Goal: Task Accomplishment & Management: Use online tool/utility

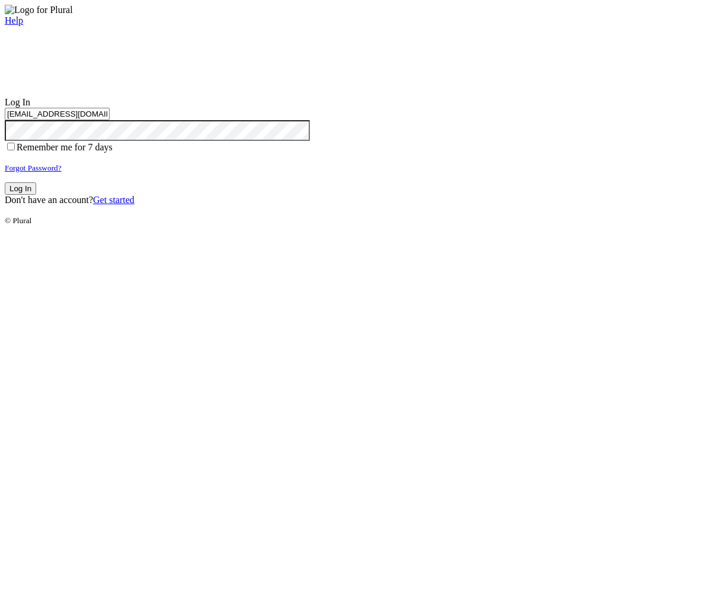
type input "test-1756821828-3@civiceagle.com"
click at [36, 195] on button "Log In" at bounding box center [20, 188] width 31 height 12
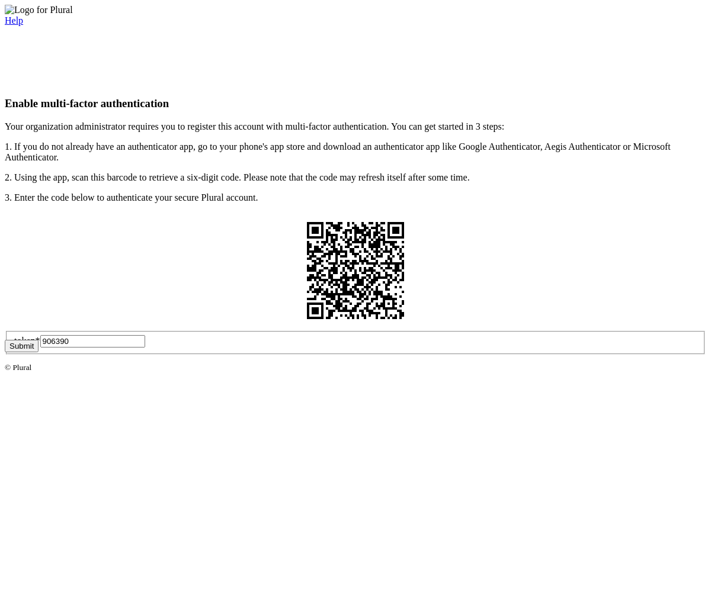
type input "906390"
click at [39, 353] on button "Submit" at bounding box center [22, 346] width 34 height 12
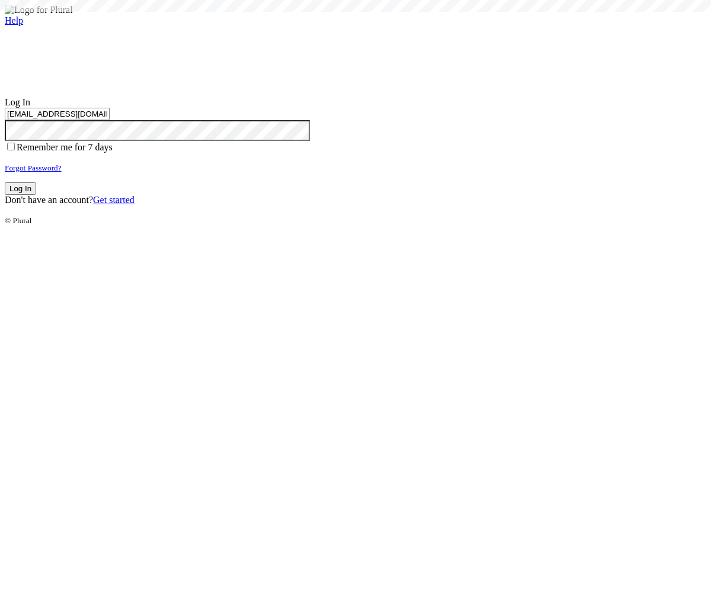
type input "test-1756821828-3@civiceagle.com"
click at [36, 195] on button "Log In" at bounding box center [20, 188] width 31 height 12
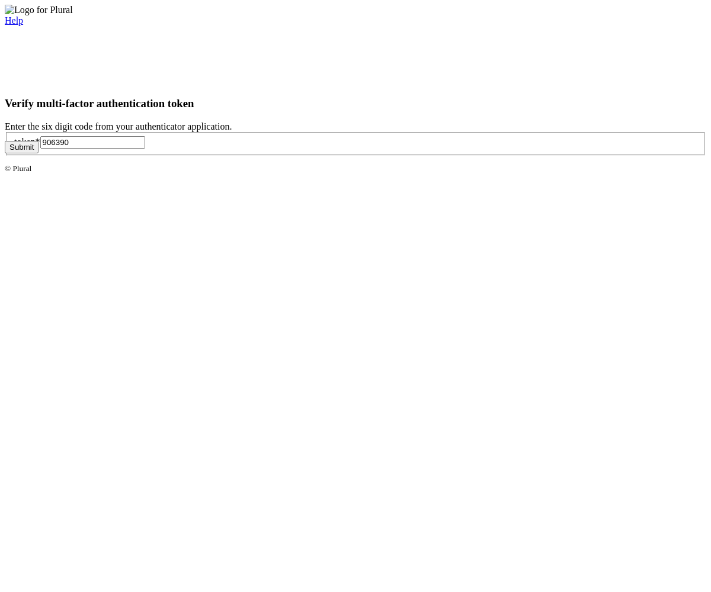
type input "906390"
click at [39, 153] on button "Submit" at bounding box center [22, 147] width 34 height 12
